Goal: Task Accomplishment & Management: Manage account settings

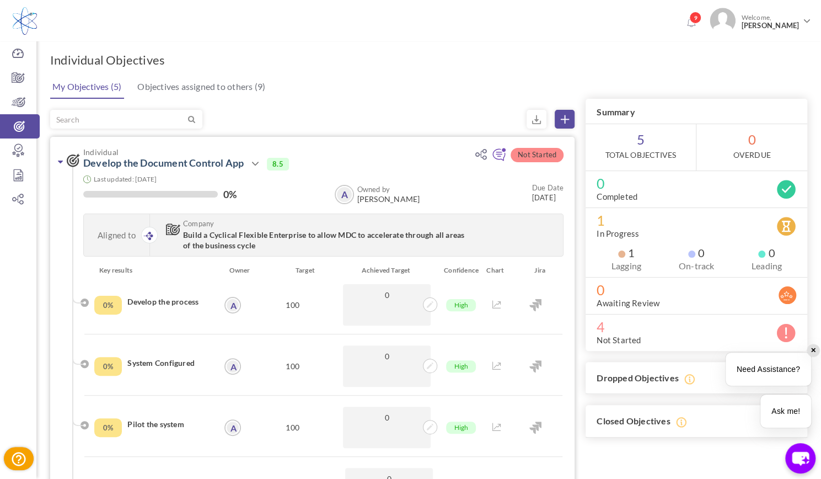
click at [61, 165] on icon at bounding box center [60, 161] width 5 height 9
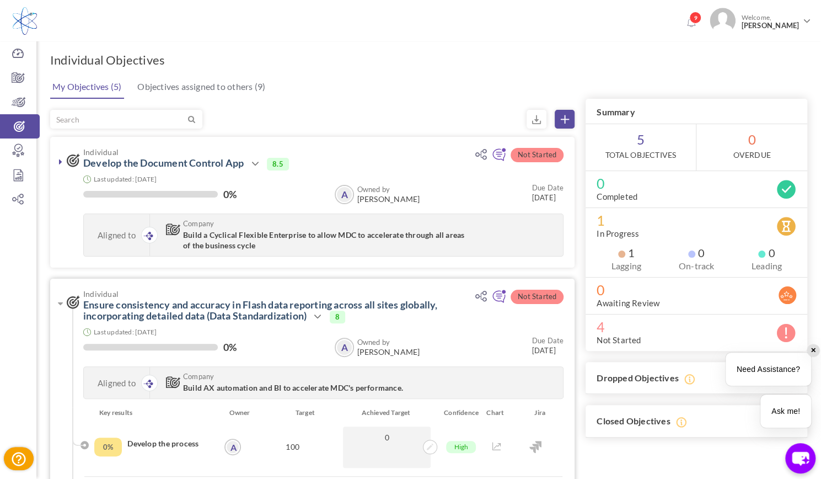
click at [56, 311] on div "Individual Ensure consistency and accuracy in Flash data reporting across all s…" at bounding box center [312, 343] width 525 height 128
click at [56, 306] on link at bounding box center [60, 303] width 11 height 11
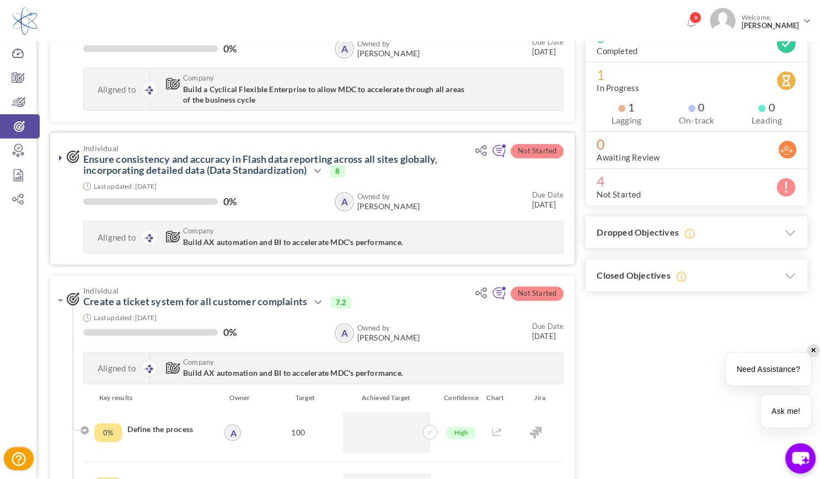
scroll to position [148, 0]
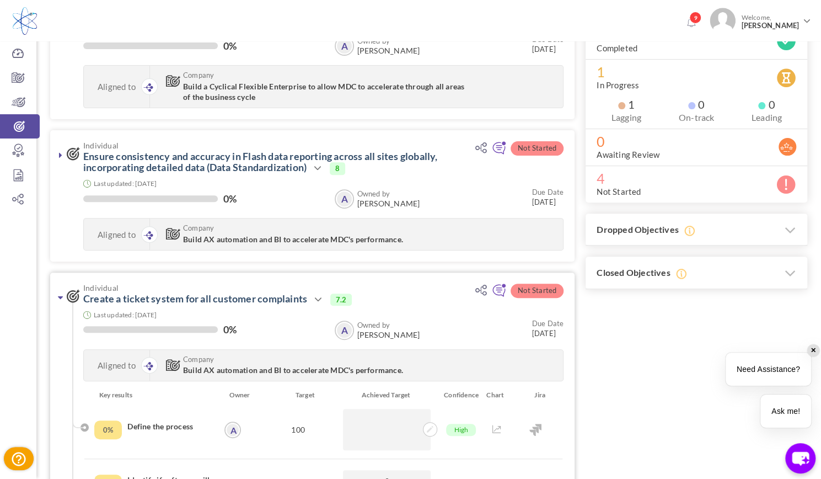
click at [57, 296] on link at bounding box center [60, 297] width 11 height 11
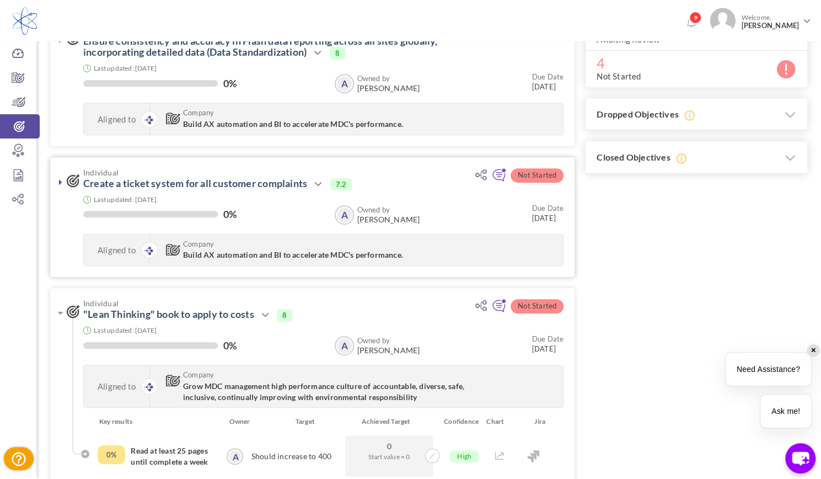
scroll to position [265, 0]
click at [64, 312] on link at bounding box center [60, 311] width 11 height 11
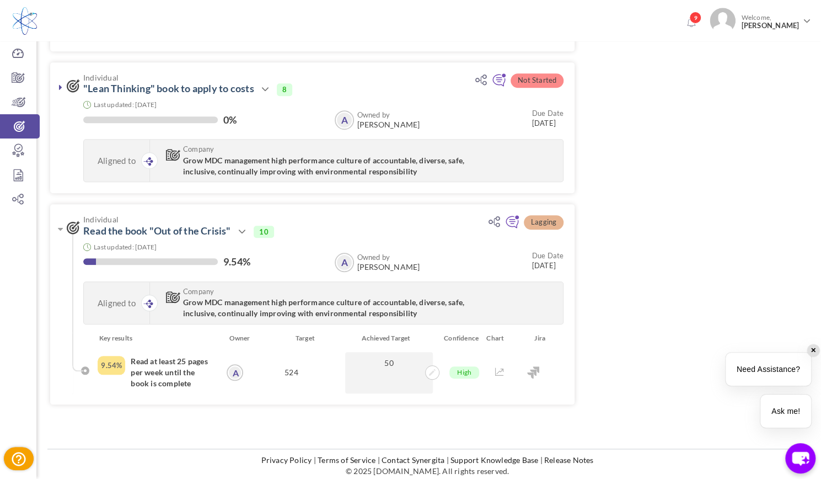
scroll to position [491, 0]
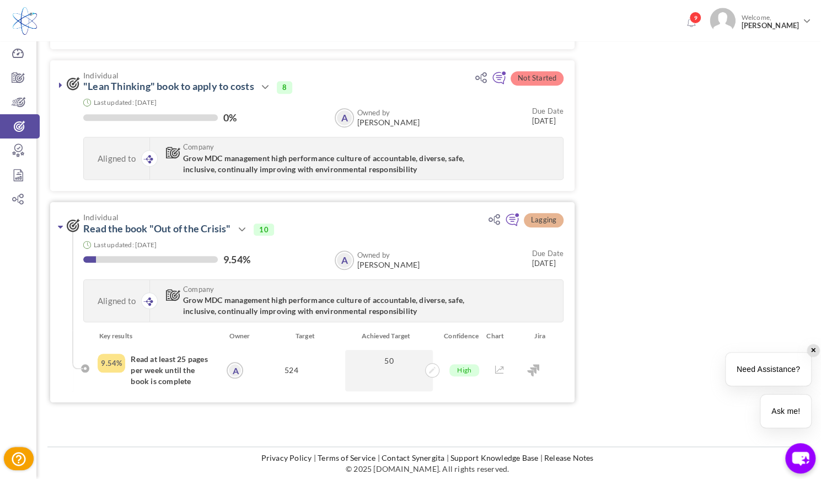
click at [58, 227] on icon at bounding box center [60, 226] width 5 height 9
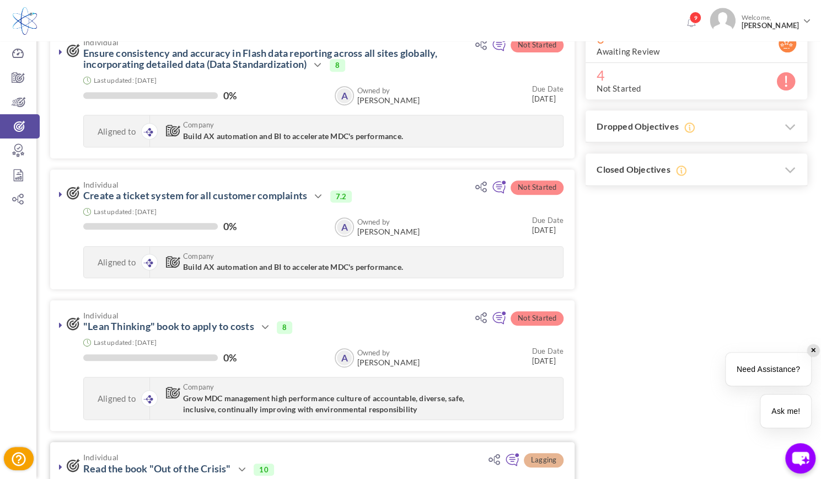
scroll to position [0, 0]
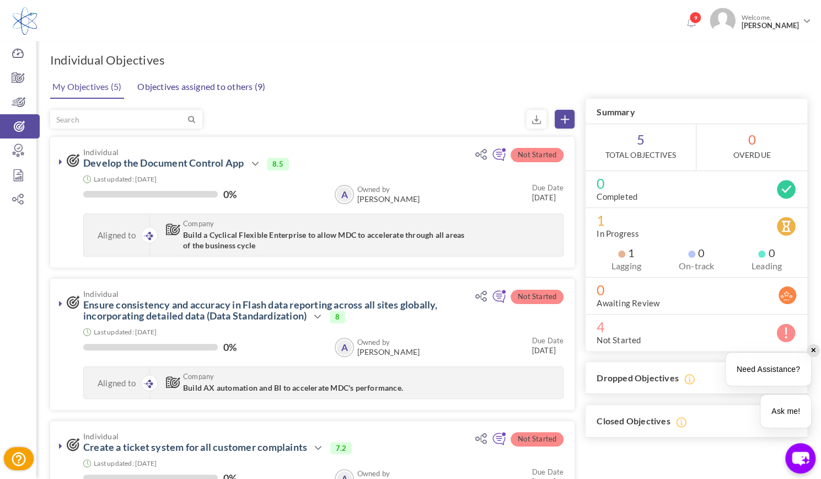
click at [164, 86] on link "Objectives assigned to others (9)" at bounding box center [201, 87] width 133 height 22
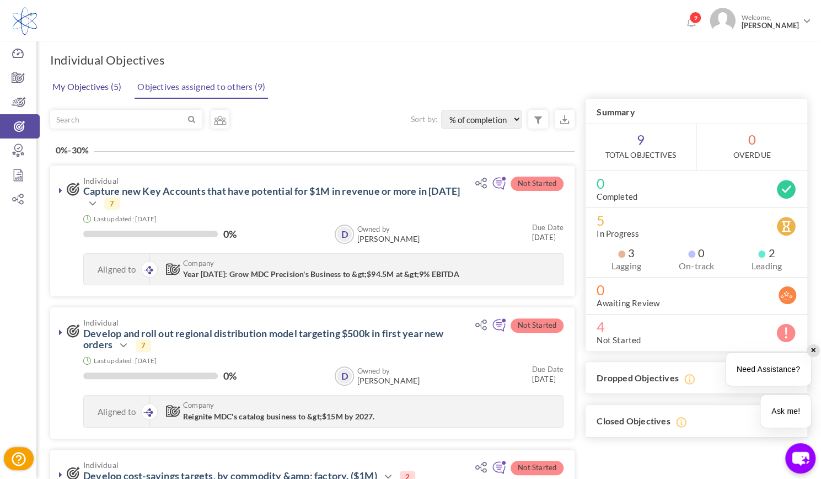
click at [104, 93] on link "My Objectives (5)" at bounding box center [87, 87] width 74 height 22
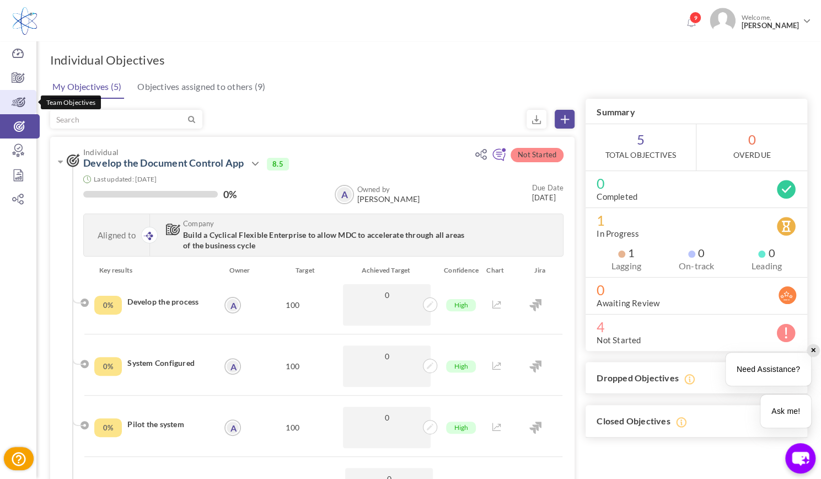
click at [18, 101] on icon at bounding box center [18, 102] width 36 height 11
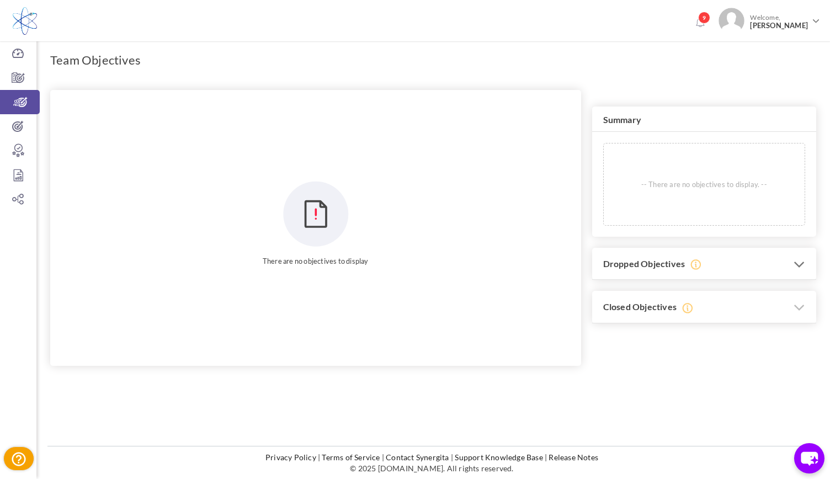
click at [652, 269] on h3 "Dropped Objectives" at bounding box center [704, 264] width 224 height 33
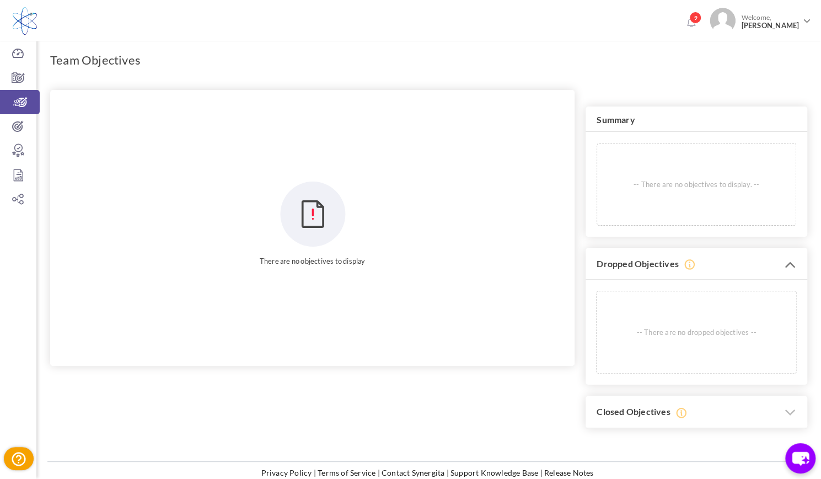
click at [652, 269] on h3 "Dropped Objectives" at bounding box center [697, 264] width 222 height 33
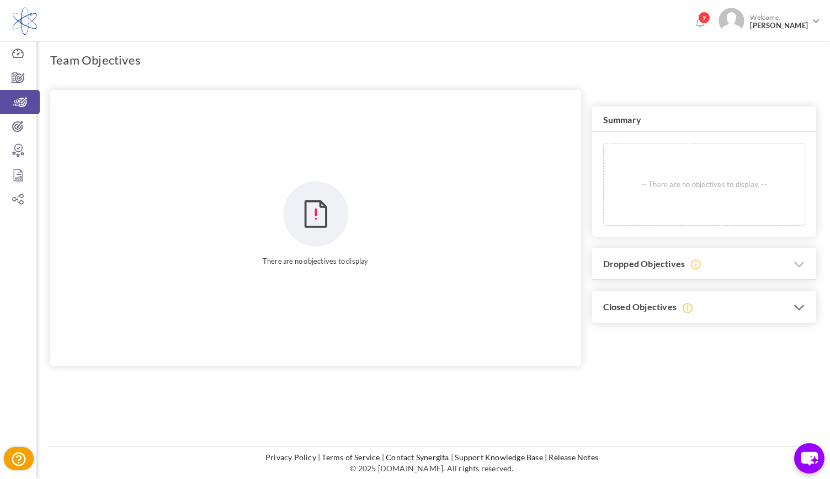
click at [651, 299] on h3 "Closed Objectives" at bounding box center [704, 307] width 224 height 33
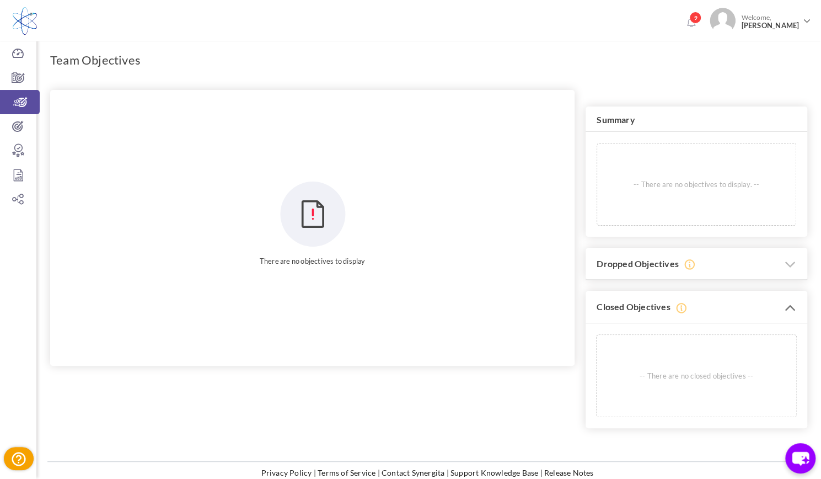
click at [651, 299] on h3 "Closed Objectives" at bounding box center [697, 307] width 222 height 33
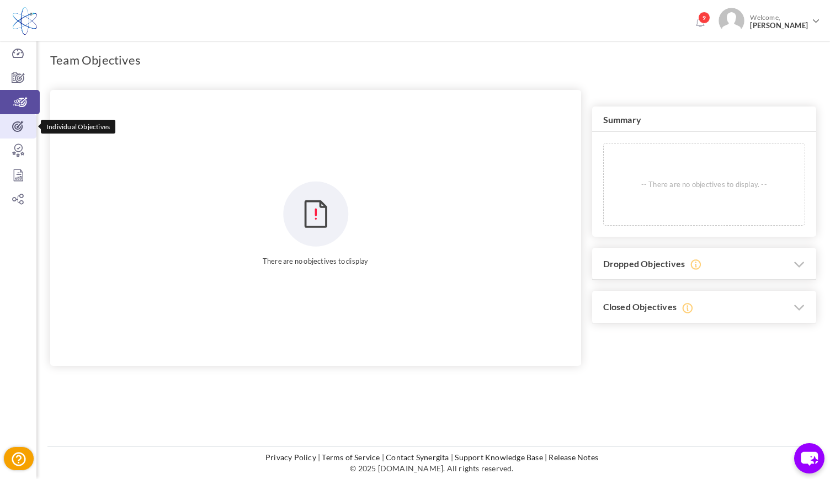
click at [20, 122] on icon at bounding box center [18, 126] width 36 height 11
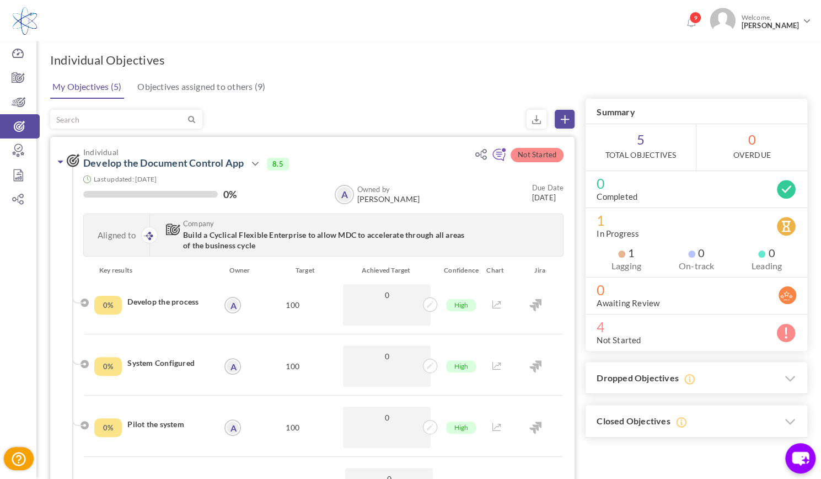
click at [60, 163] on icon at bounding box center [60, 161] width 5 height 9
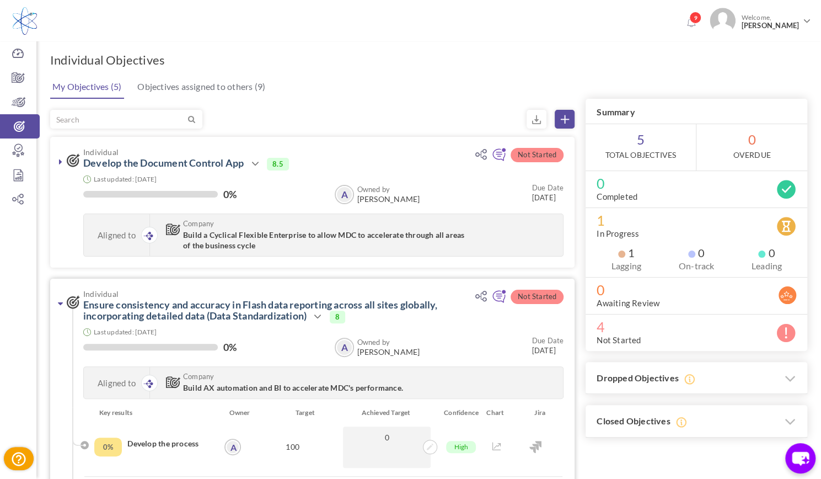
click at [58, 302] on icon at bounding box center [60, 303] width 5 height 9
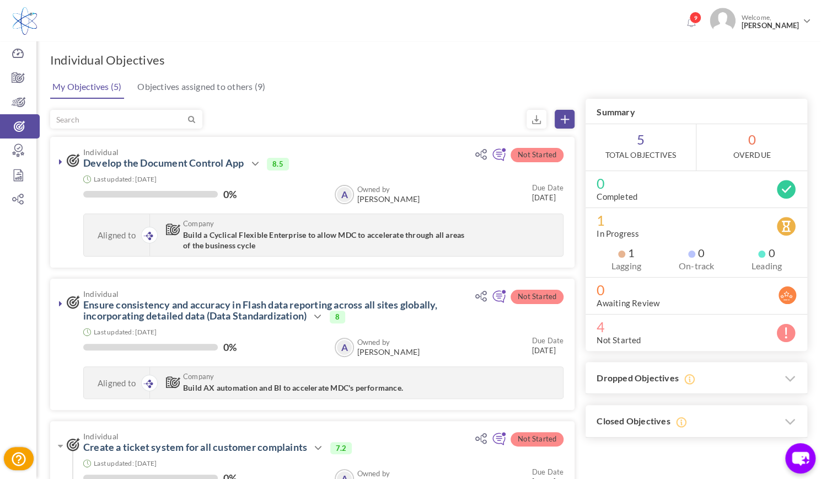
click at [524, 30] on div "9 Welcome, Angel Cuevas" at bounding box center [410, 19] width 821 height 38
click at [23, 72] on link "Company Objectives" at bounding box center [18, 78] width 36 height 24
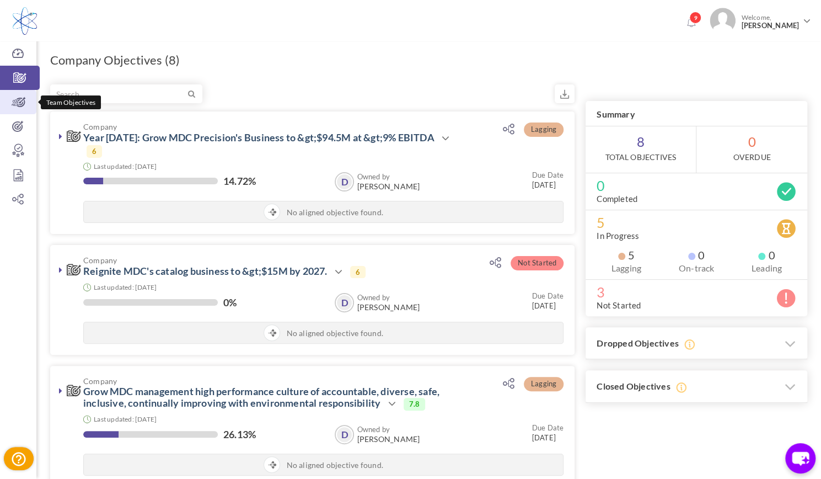
click at [24, 104] on icon at bounding box center [18, 102] width 36 height 11
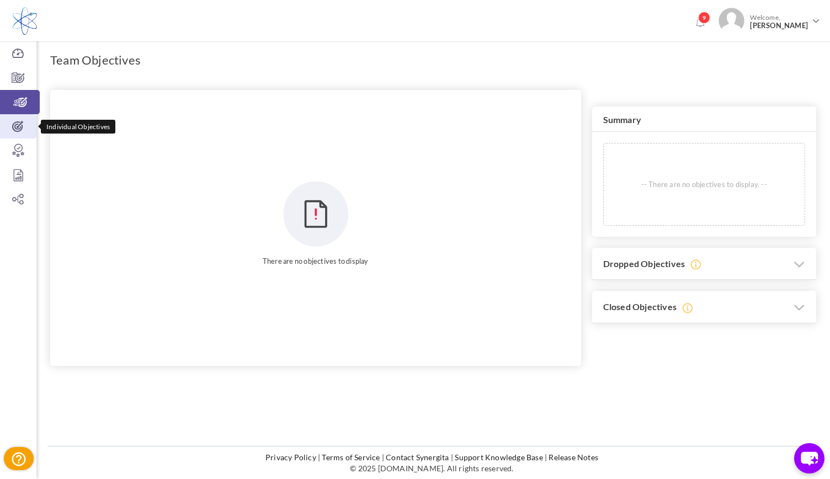
click at [28, 124] on icon at bounding box center [18, 126] width 36 height 11
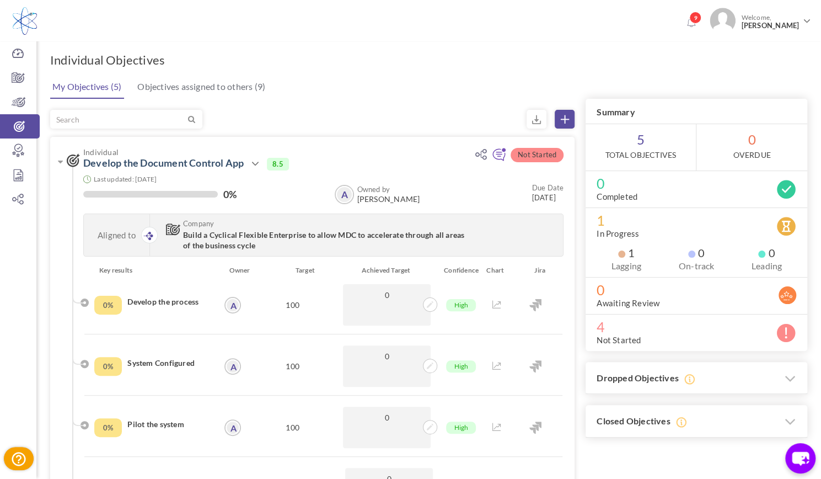
click at [12, 79] on icon at bounding box center [18, 77] width 36 height 11
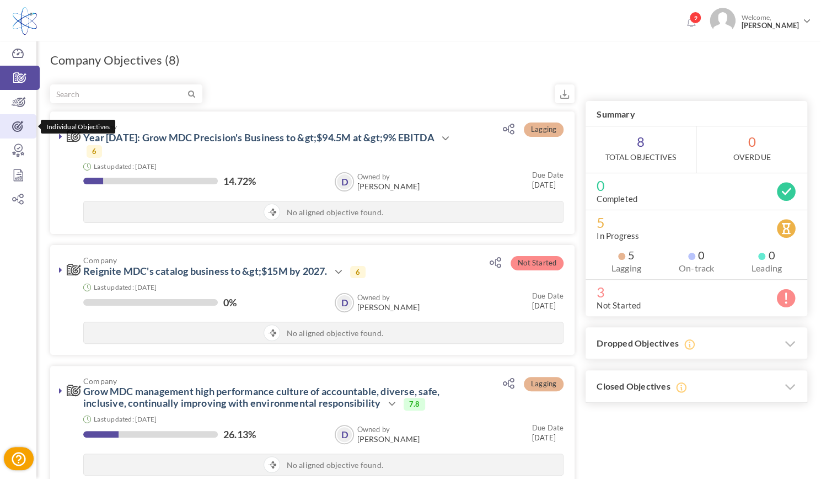
click at [14, 123] on icon at bounding box center [18, 126] width 36 height 11
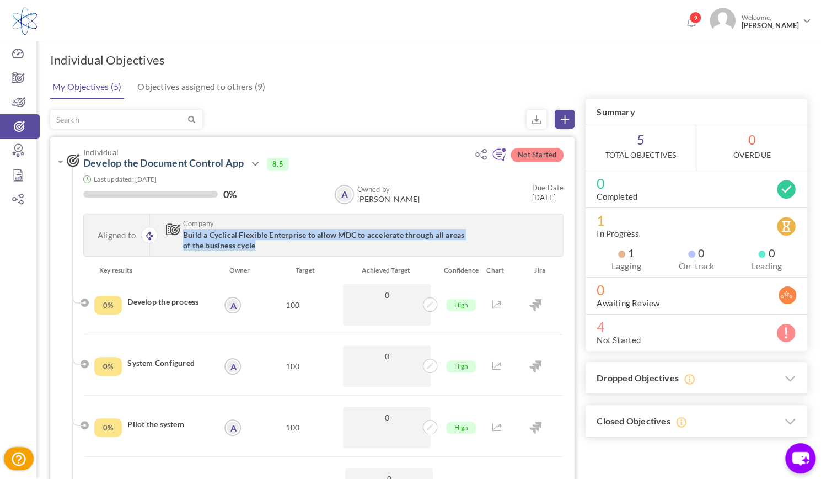
drag, startPoint x: 256, startPoint y: 245, endPoint x: 181, endPoint y: 233, distance: 75.4
click at [181, 233] on h3 "Company Build a Cyclical Flexible Enterprise to allow MDC to accelerate through…" at bounding box center [315, 235] width 308 height 31
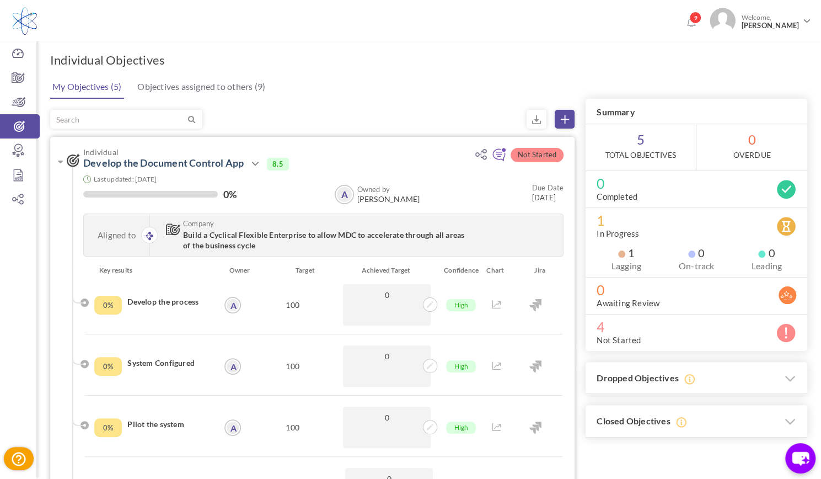
click at [347, 141] on div "Individual Develop the Document Control App Action View Edit Clone Review Drop …" at bounding box center [312, 201] width 525 height 128
click at [58, 163] on icon at bounding box center [60, 161] width 5 height 9
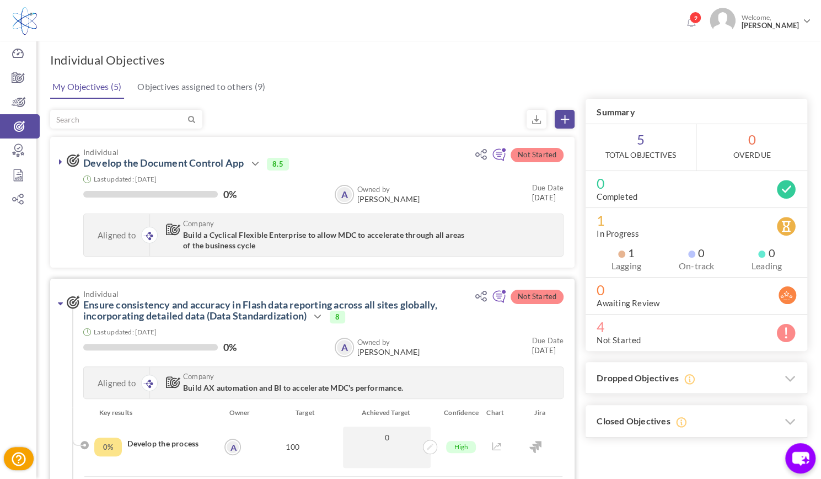
click at [57, 303] on link at bounding box center [60, 303] width 11 height 11
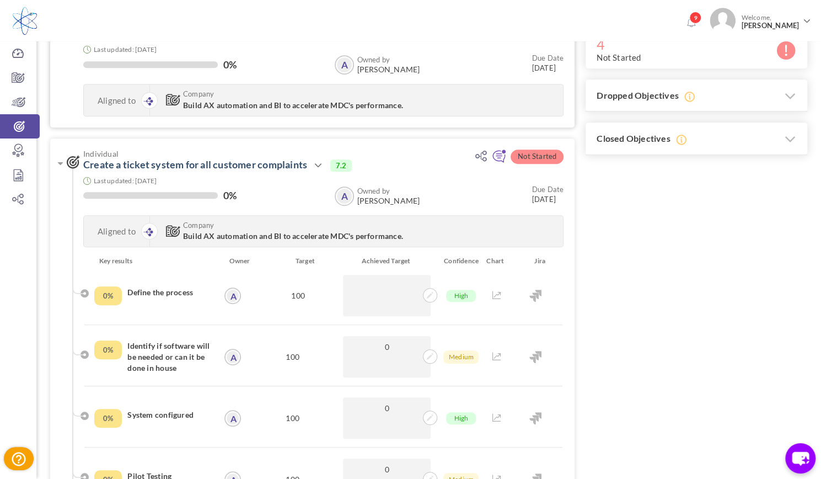
scroll to position [307, 0]
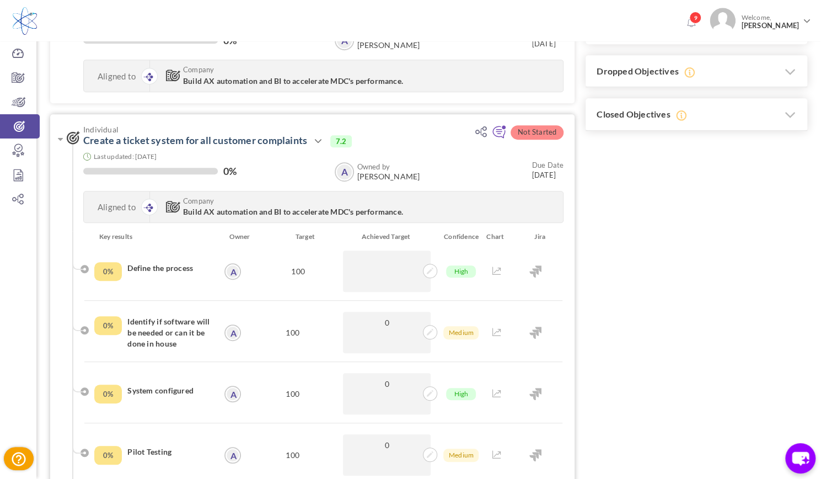
click at [57, 131] on div "Individual Create a ticket system for all customer complaints Action View Edit …" at bounding box center [312, 172] width 525 height 117
click at [58, 135] on icon at bounding box center [60, 139] width 5 height 9
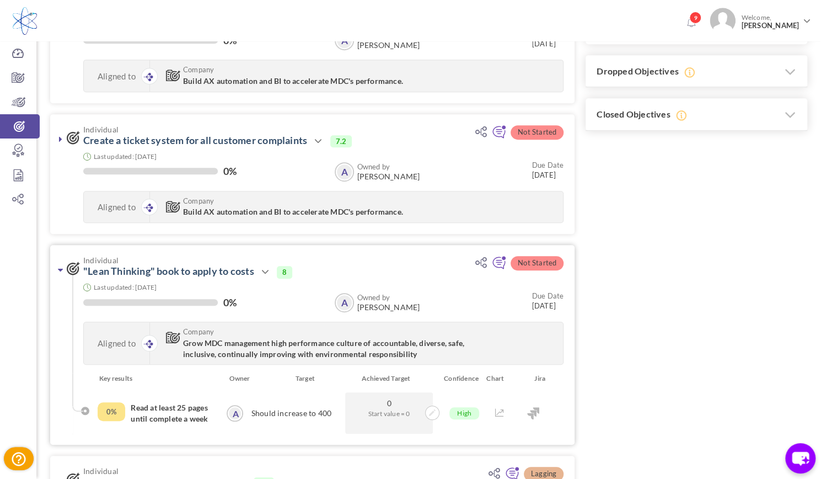
click at [60, 269] on icon at bounding box center [60, 269] width 5 height 9
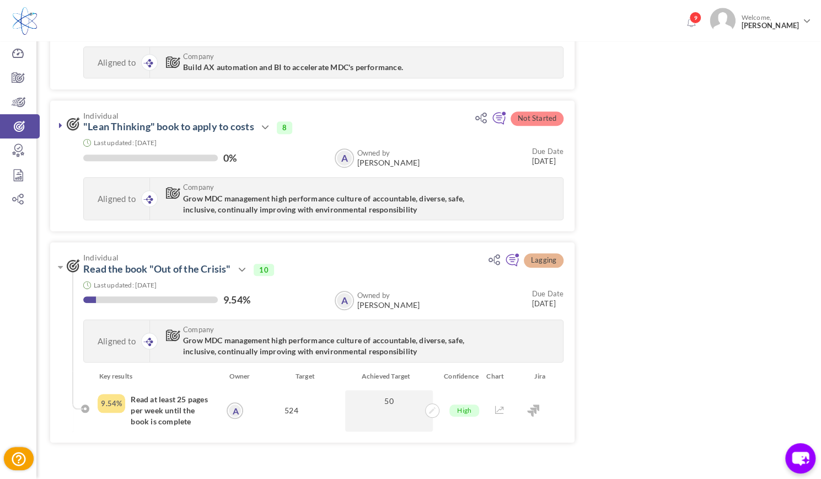
click at [60, 269] on icon at bounding box center [60, 267] width 5 height 9
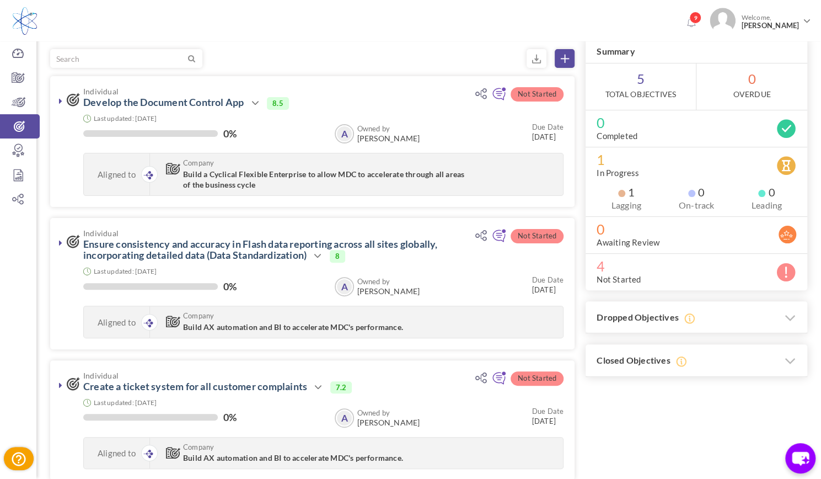
scroll to position [0, 0]
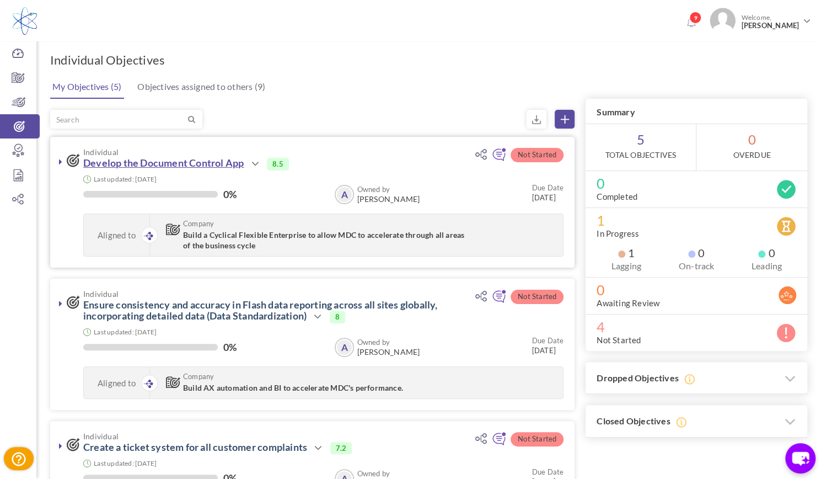
click at [199, 160] on link "Develop the Document Control App" at bounding box center [163, 163] width 160 height 12
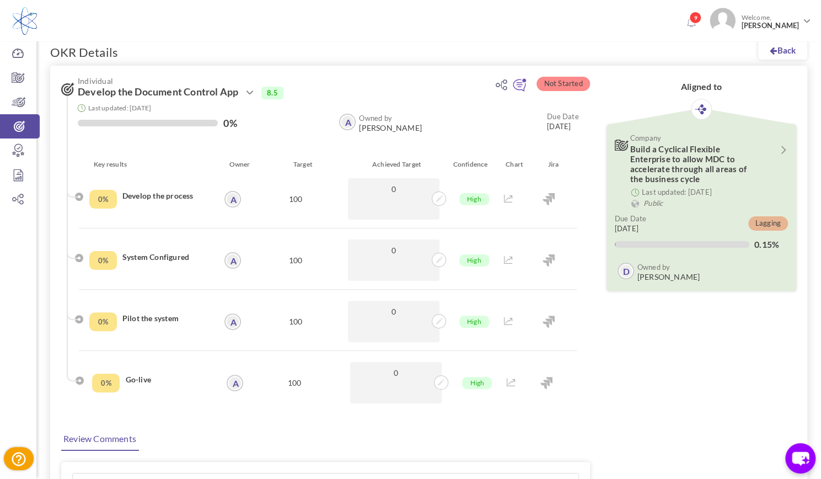
scroll to position [7, 0]
click at [385, 191] on span "0" at bounding box center [394, 190] width 81 height 10
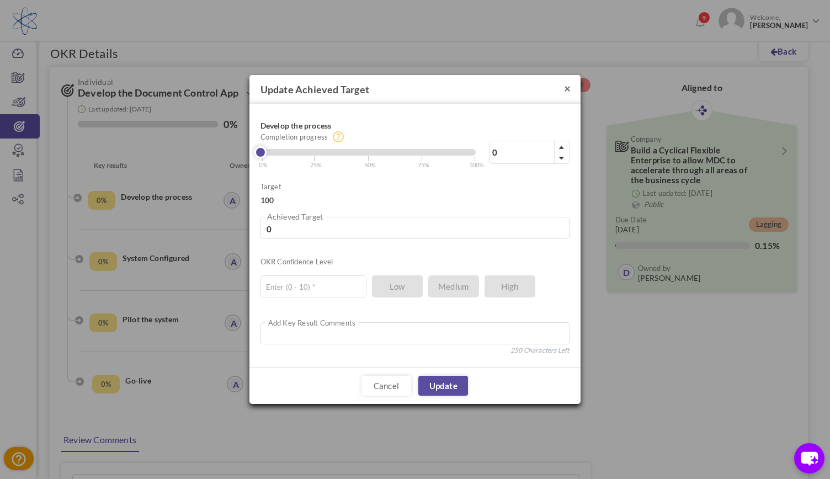
click at [570, 84] on button "×" at bounding box center [567, 88] width 7 height 12
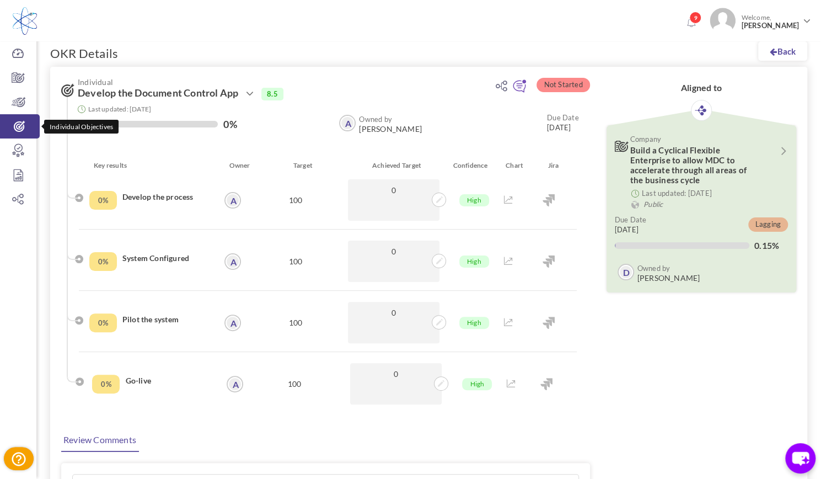
click at [10, 120] on link "Individual Objectives" at bounding box center [20, 126] width 40 height 24
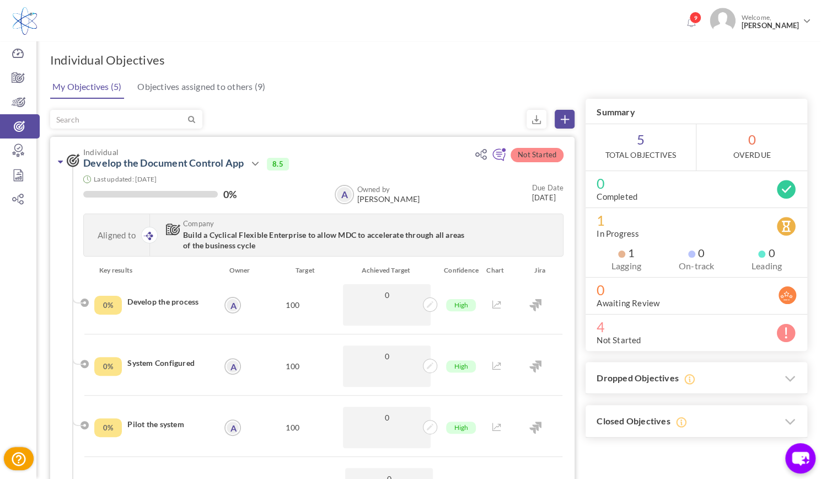
click at [61, 161] on icon at bounding box center [60, 161] width 5 height 9
